Goal: Task Accomplishment & Management: Use online tool/utility

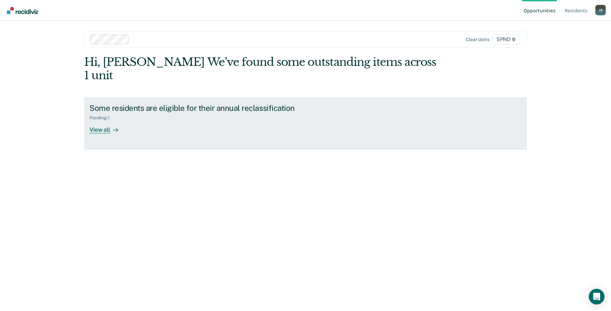
click at [110, 126] on div at bounding box center [114, 130] width 8 height 8
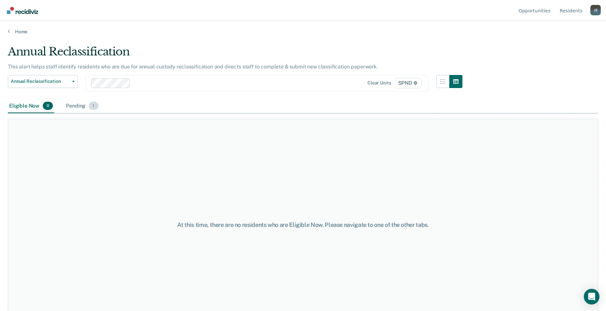
click at [94, 108] on span "1" at bounding box center [93, 106] width 9 height 8
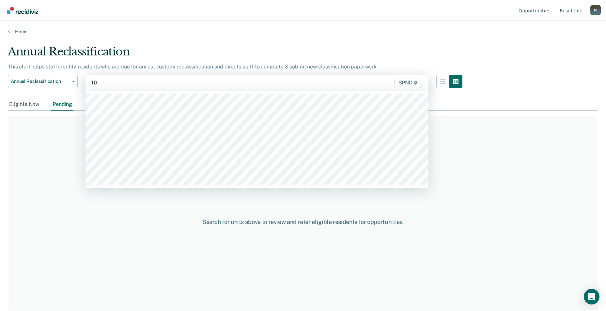
type input "10n"
type input "10s"
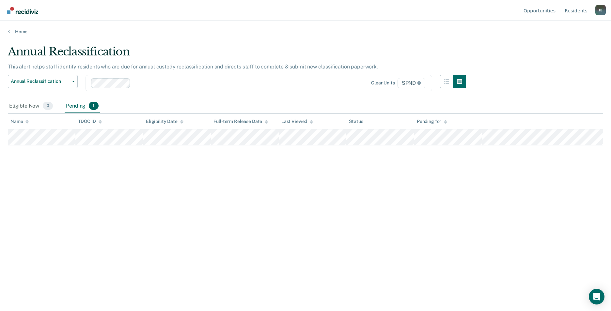
click at [156, 84] on div at bounding box center [229, 83] width 192 height 8
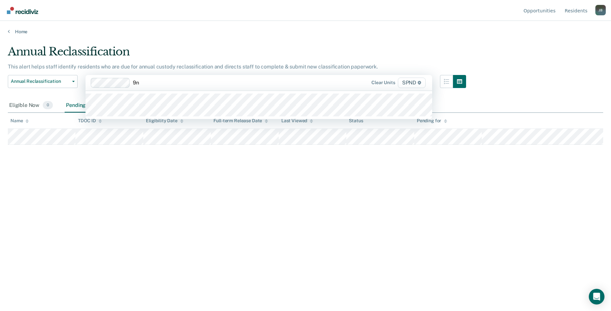
type input "9n2"
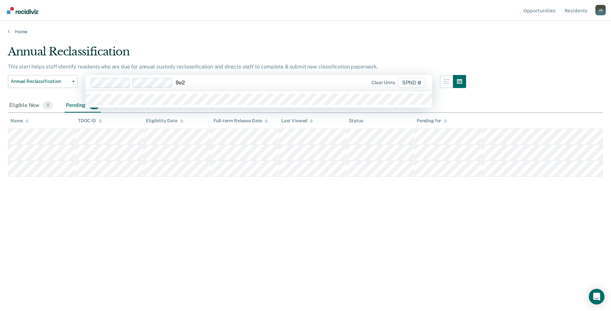
type input "9e2"
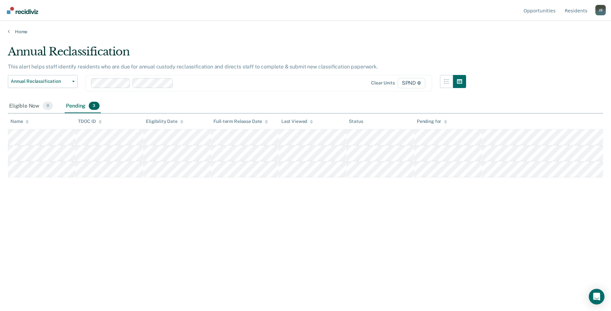
click at [157, 108] on div "Eligible Now 0 Pending 3" at bounding box center [306, 106] width 596 height 15
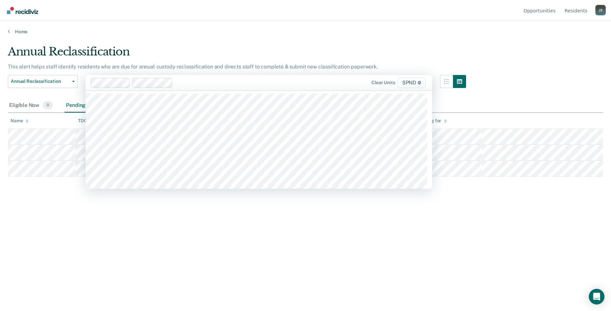
click at [186, 81] on div at bounding box center [251, 83] width 150 height 8
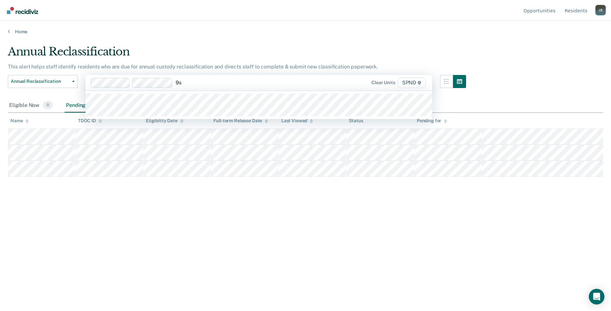
type input "9s2"
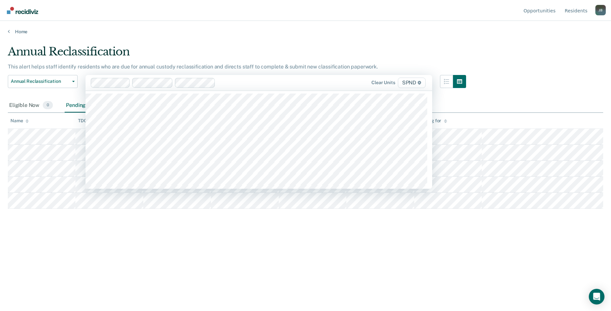
click at [232, 81] on div at bounding box center [271, 83] width 107 height 8
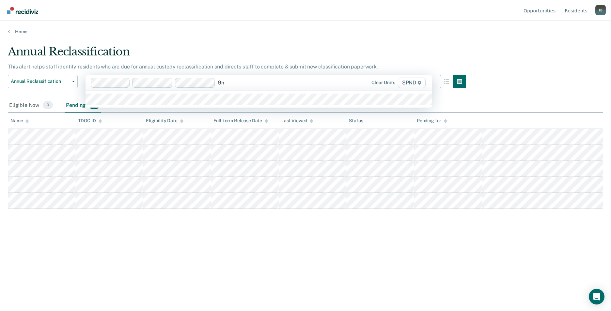
type input "9n3"
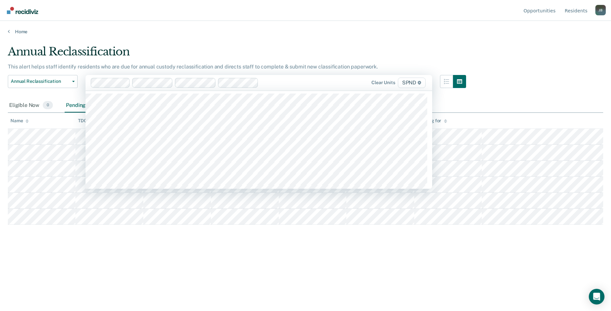
click at [269, 86] on div at bounding box center [293, 83] width 64 height 8
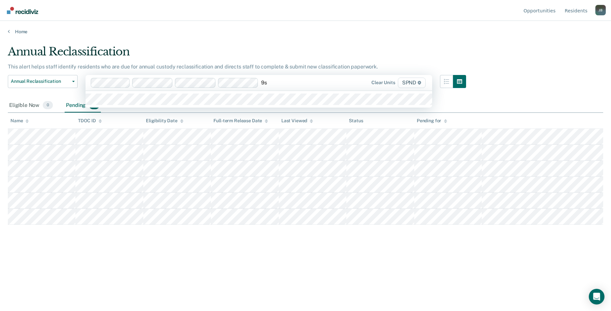
type input "9s3"
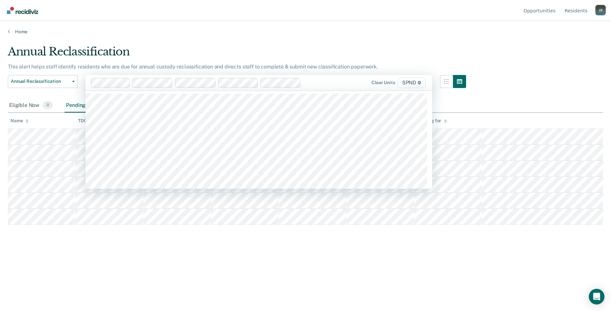
click at [313, 83] on div at bounding box center [315, 83] width 22 height 8
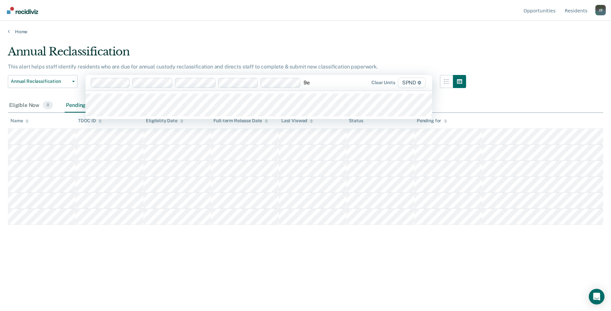
type input "9e3"
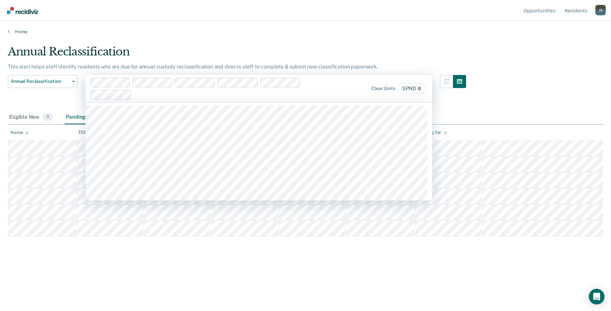
click at [316, 82] on div at bounding box center [208, 89] width 235 height 22
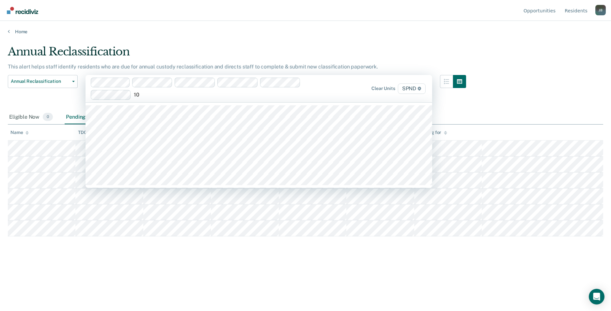
type input "10n"
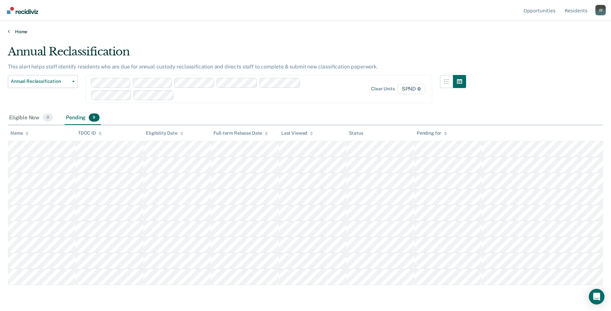
click at [17, 31] on link "Home" at bounding box center [306, 32] width 596 height 6
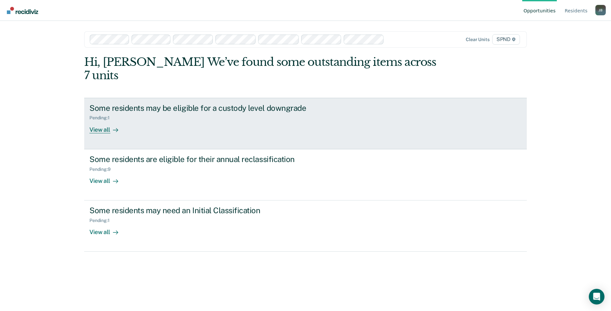
click at [108, 121] on div "View all" at bounding box center [107, 127] width 37 height 13
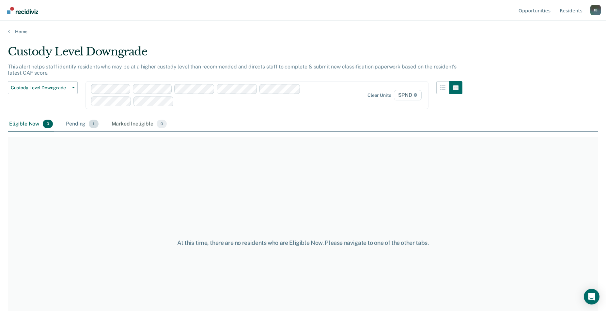
click at [94, 124] on span "1" at bounding box center [93, 124] width 9 height 8
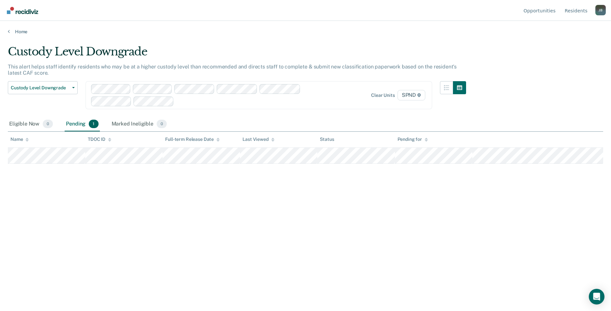
click at [15, 35] on main "Custody Level Downgrade This alert helps staff identify residents who may be at…" at bounding box center [305, 172] width 611 height 275
click at [15, 32] on link "Home" at bounding box center [306, 32] width 596 height 6
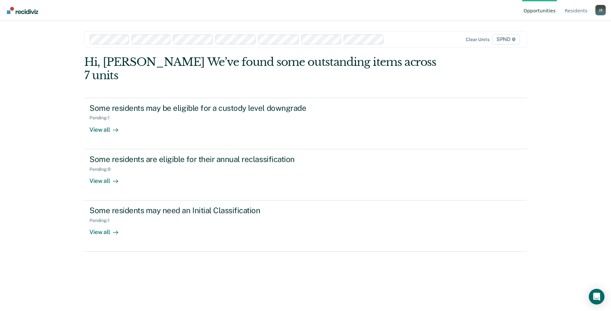
click at [602, 11] on div "[PERSON_NAME]" at bounding box center [601, 10] width 10 height 10
click at [565, 51] on link "Log Out" at bounding box center [574, 52] width 42 height 6
